Goal: Task Accomplishment & Management: Manage account settings

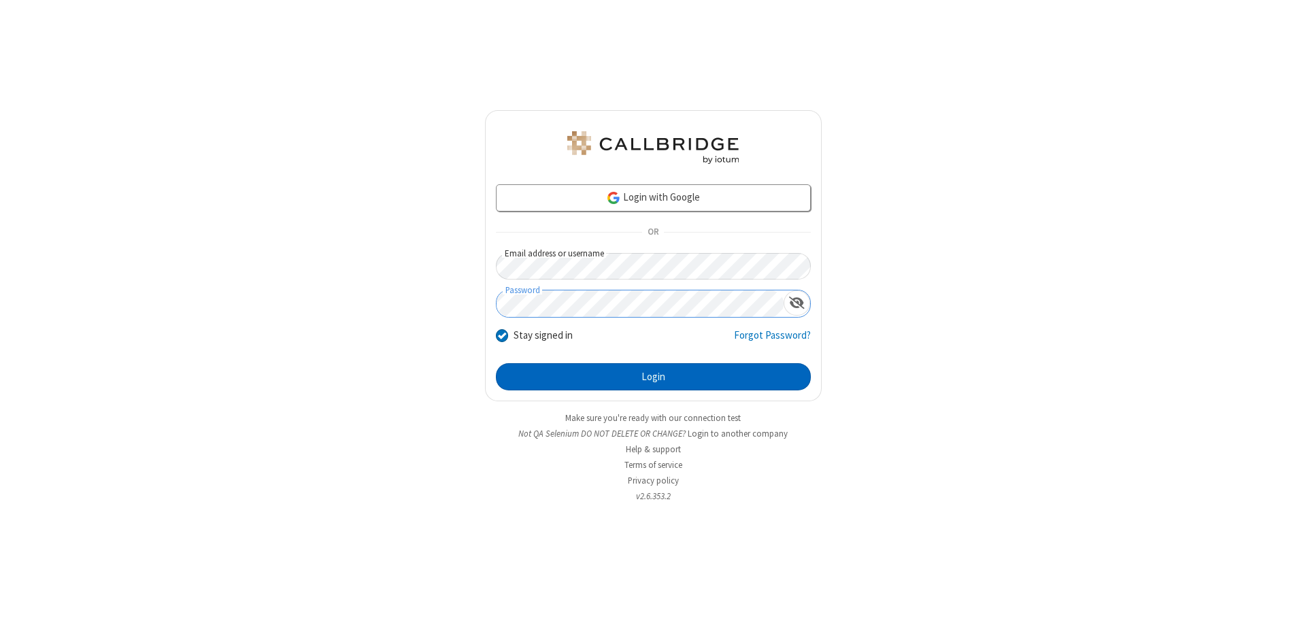
click at [653, 377] on button "Login" at bounding box center [653, 376] width 315 height 27
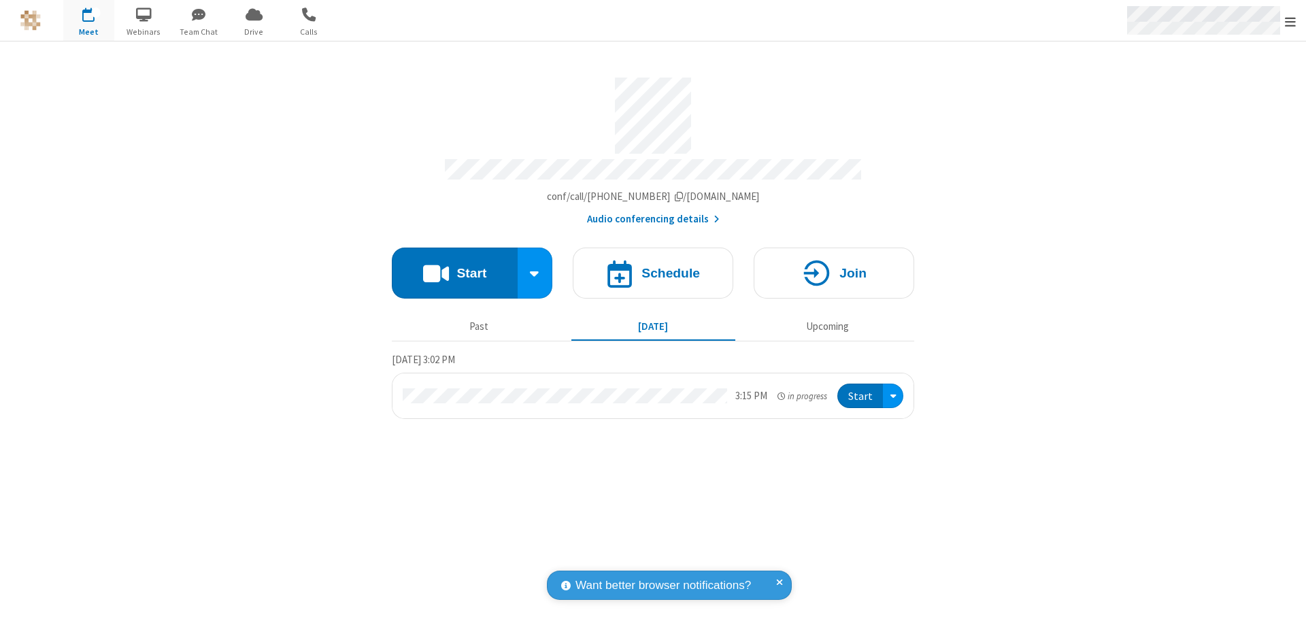
click at [1291, 21] on span "Open menu" at bounding box center [1290, 22] width 11 height 14
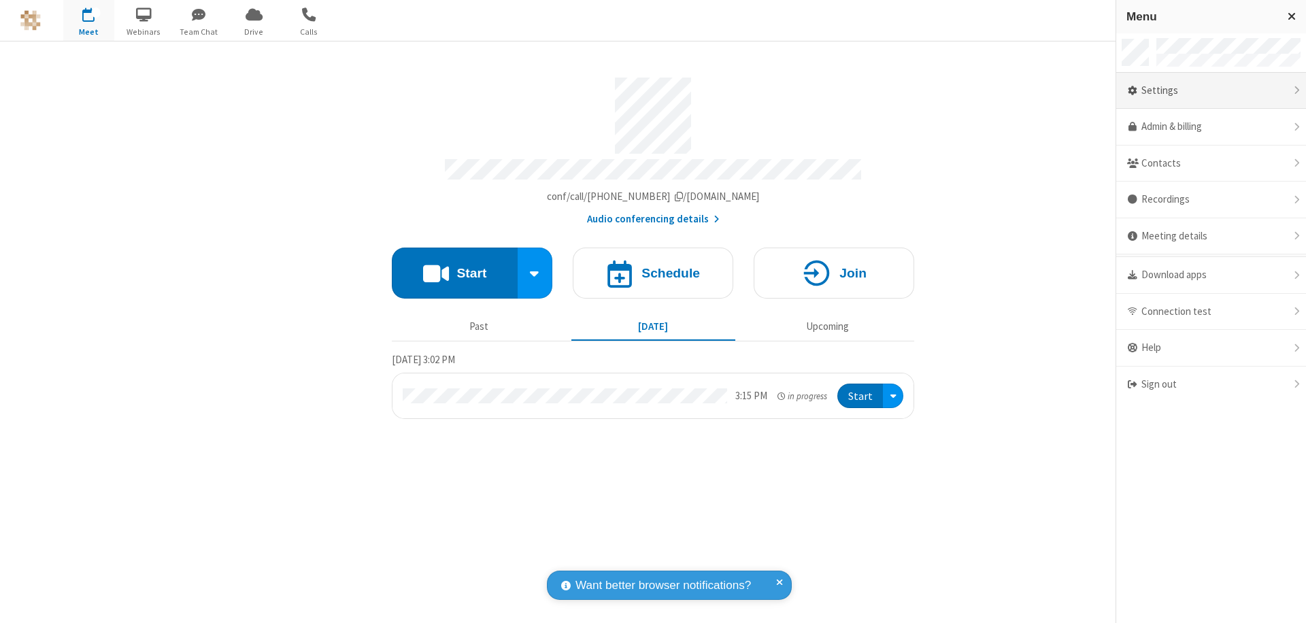
click at [1211, 90] on div "Settings" at bounding box center [1212, 91] width 190 height 37
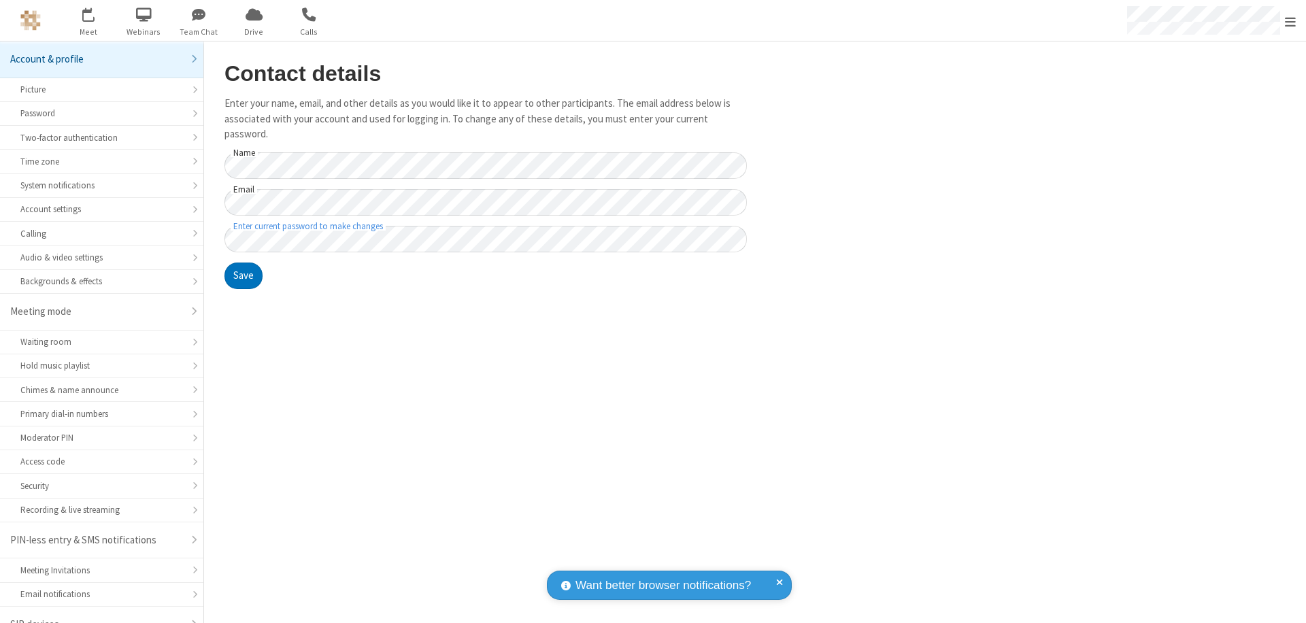
scroll to position [19, 0]
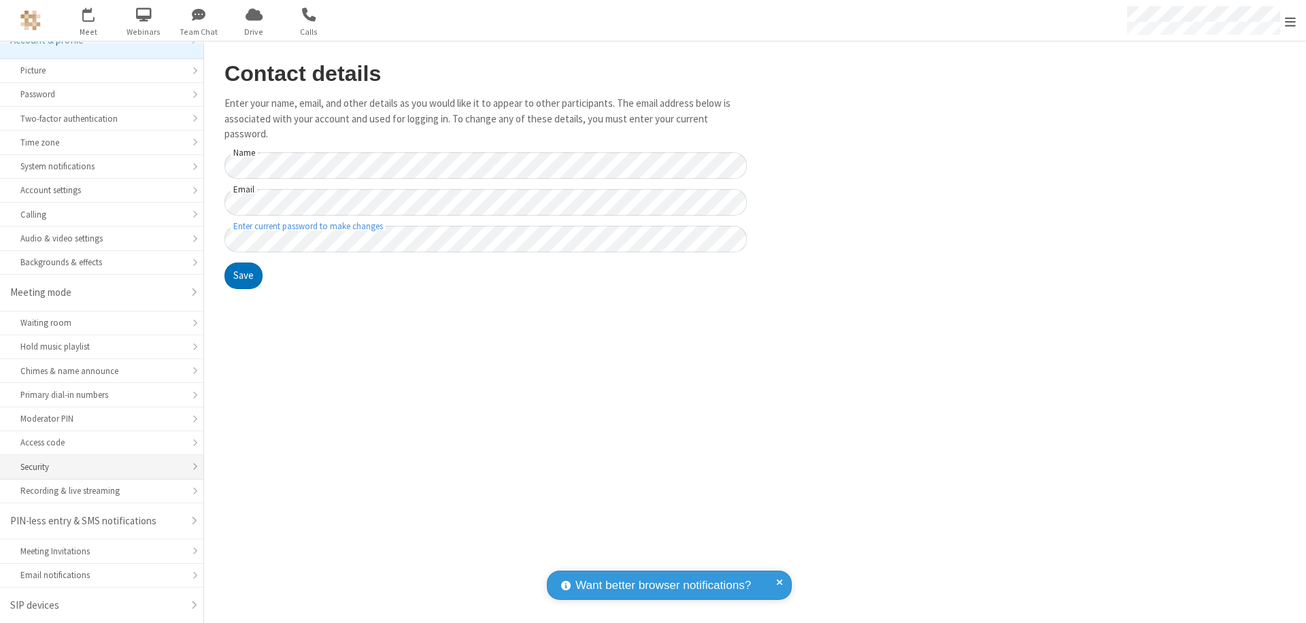
click at [97, 467] on div "Security" at bounding box center [101, 467] width 163 height 13
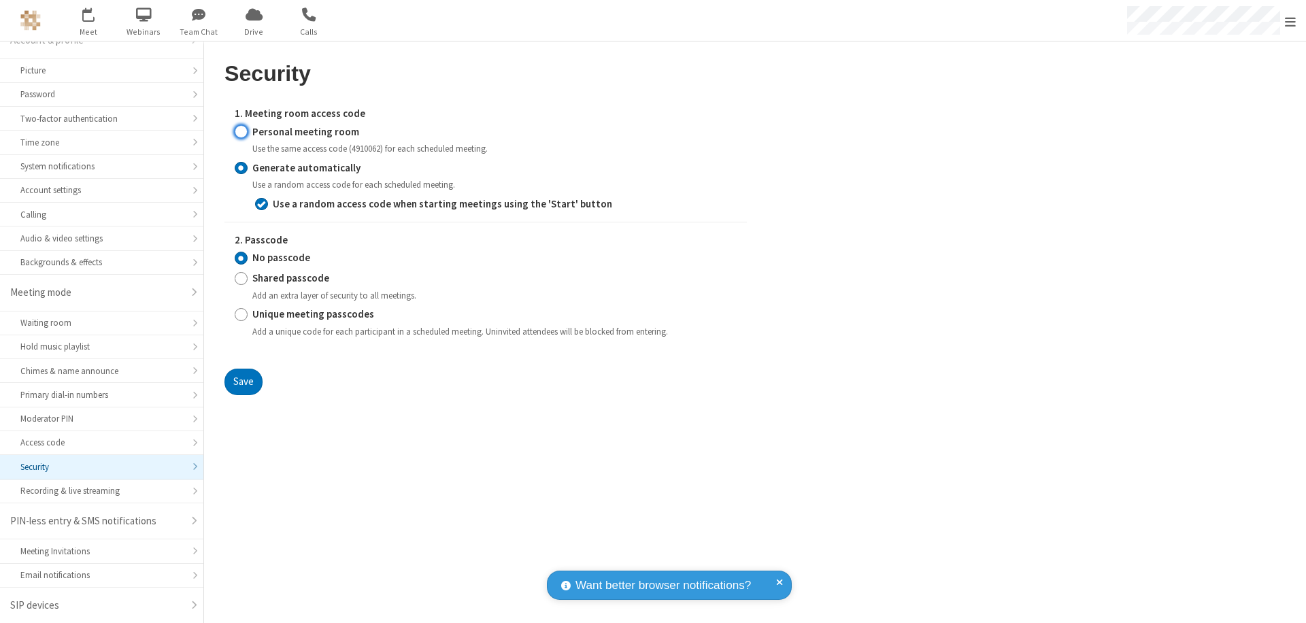
click at [241, 131] on input "Personal meeting room" at bounding box center [241, 132] width 13 height 14
radio input "true"
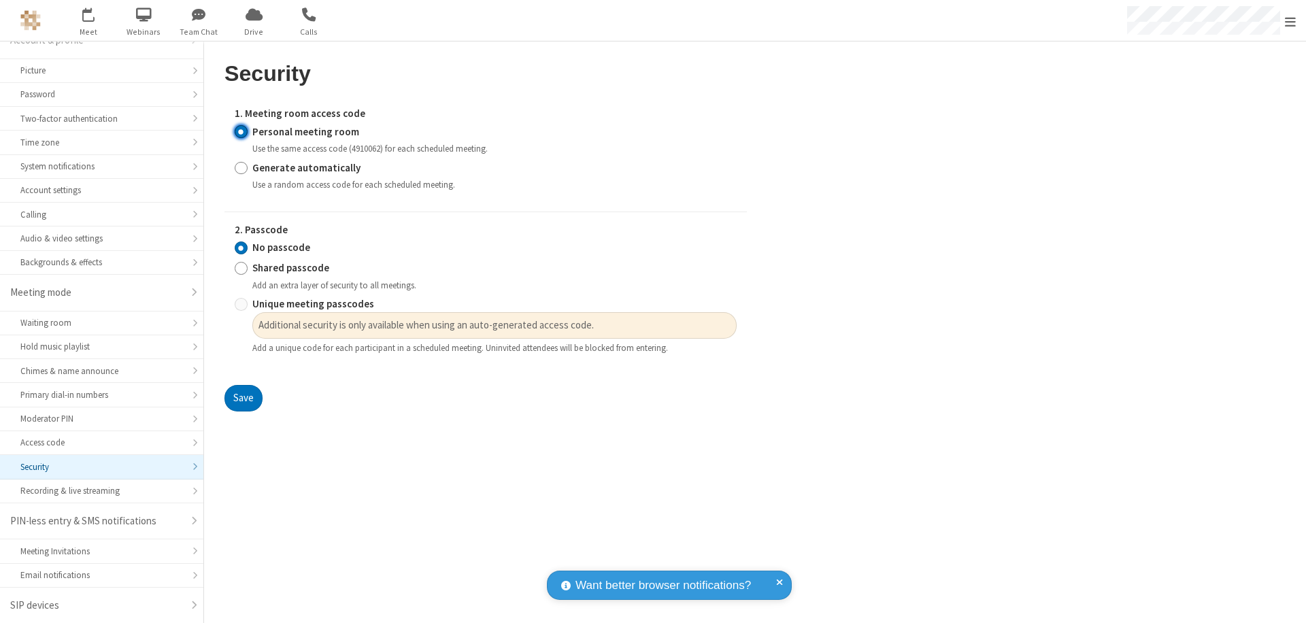
click at [243, 399] on button "Save" at bounding box center [244, 398] width 38 height 27
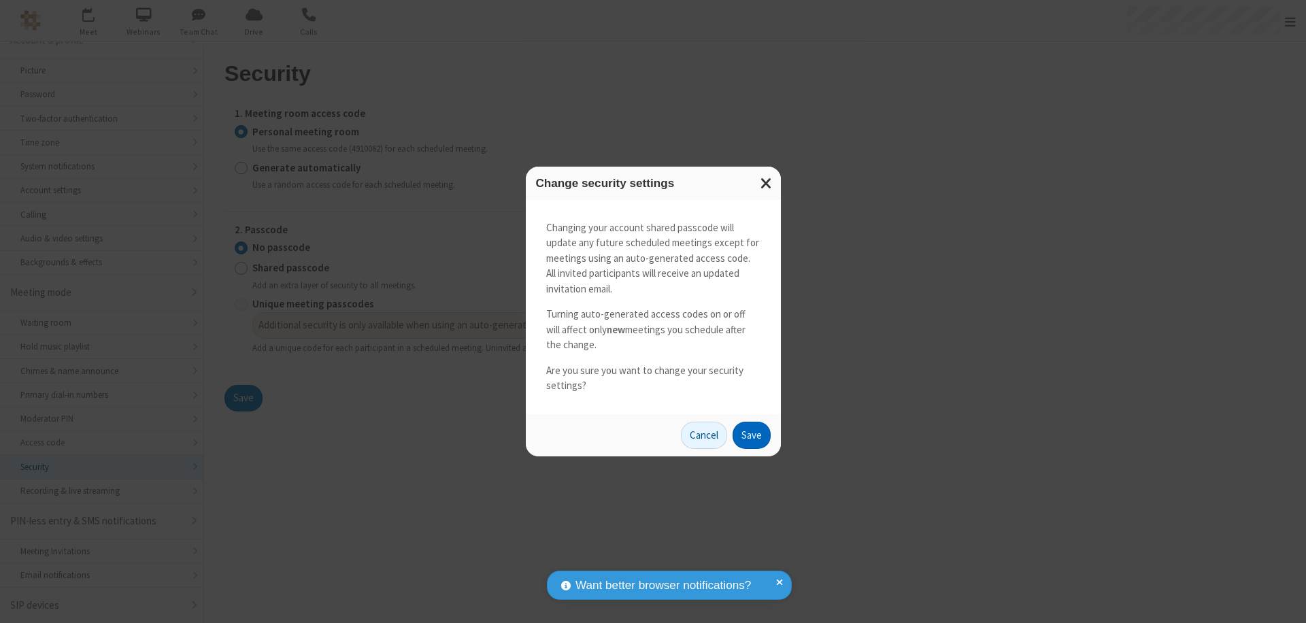
click at [751, 435] on button "Save" at bounding box center [752, 435] width 38 height 27
